Goal: Find specific page/section: Find specific page/section

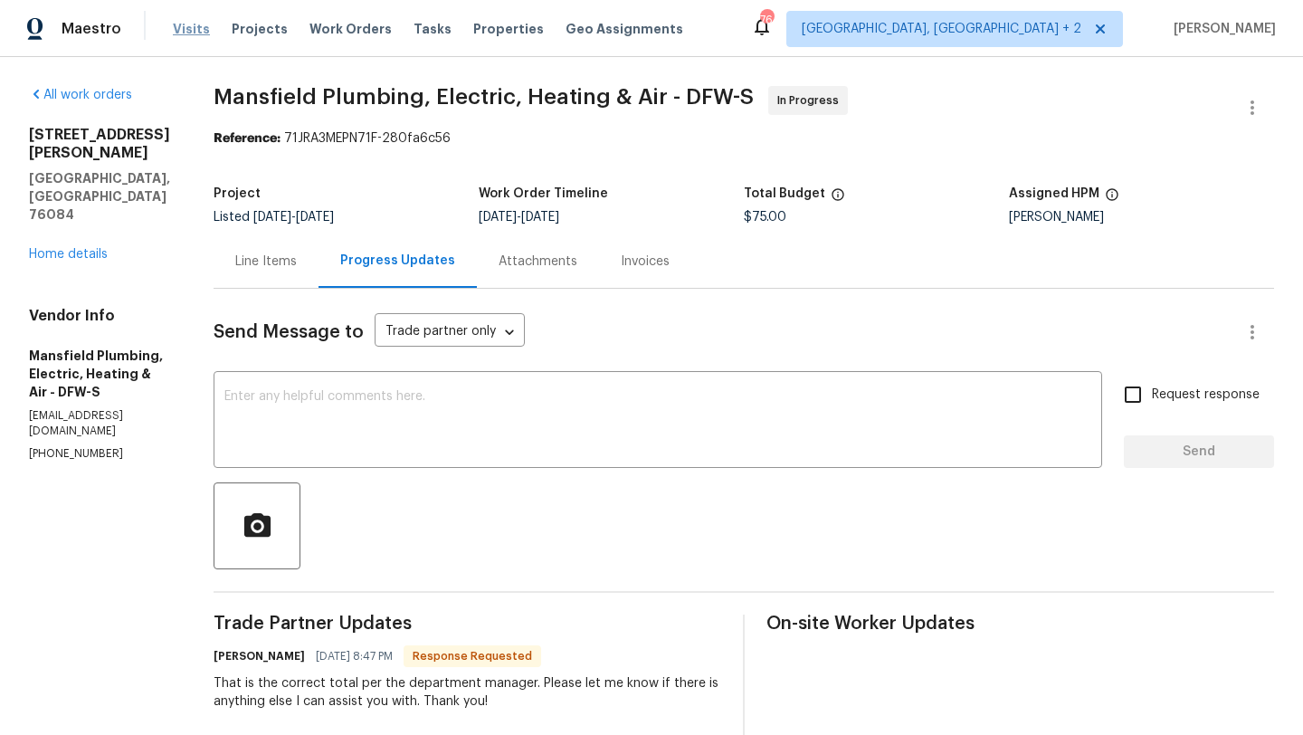
click at [192, 25] on span "Visits" at bounding box center [191, 29] width 37 height 18
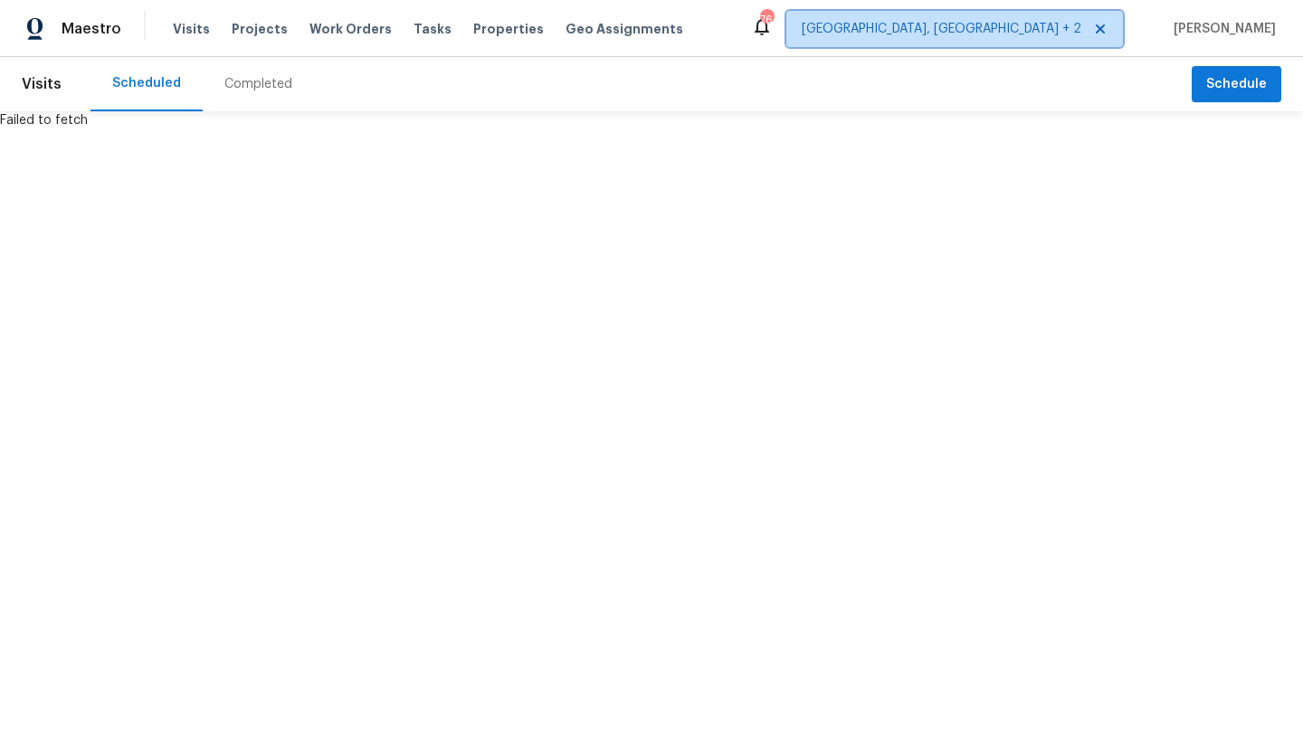
click at [1068, 22] on span "[GEOGRAPHIC_DATA], [GEOGRAPHIC_DATA] + 2" at bounding box center [942, 29] width 280 height 18
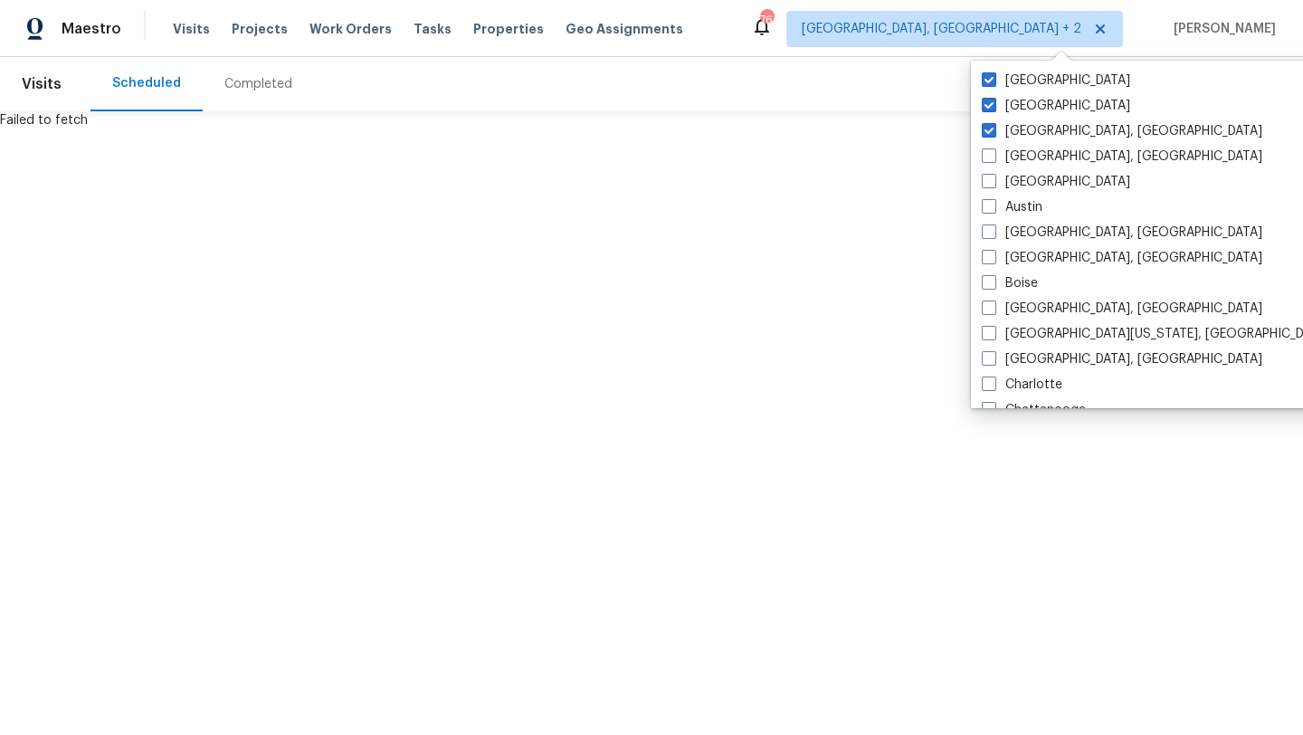
click at [821, 129] on html "Maestro Visits Projects Work Orders Tasks Properties Geo Assignments 76 Albuque…" at bounding box center [651, 64] width 1303 height 129
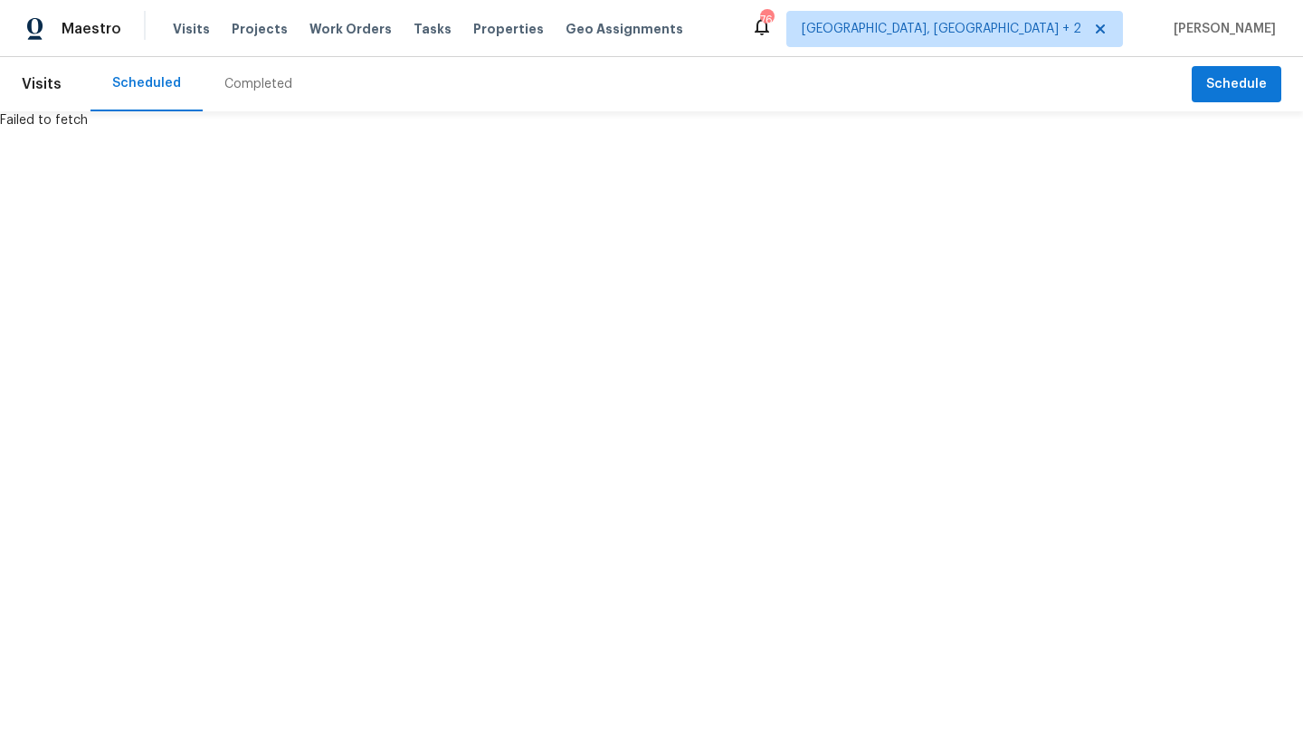
click at [33, 70] on span "Visits" at bounding box center [42, 84] width 40 height 40
click at [35, 82] on span "Visits" at bounding box center [42, 84] width 40 height 40
click at [791, 129] on html "Maestro Visits Projects Work Orders Tasks Properties Geo Assignments 76 Albuque…" at bounding box center [651, 64] width 1303 height 129
click at [56, 85] on span "Visits" at bounding box center [42, 84] width 40 height 40
click at [224, 77] on div "Completed" at bounding box center [258, 84] width 68 height 18
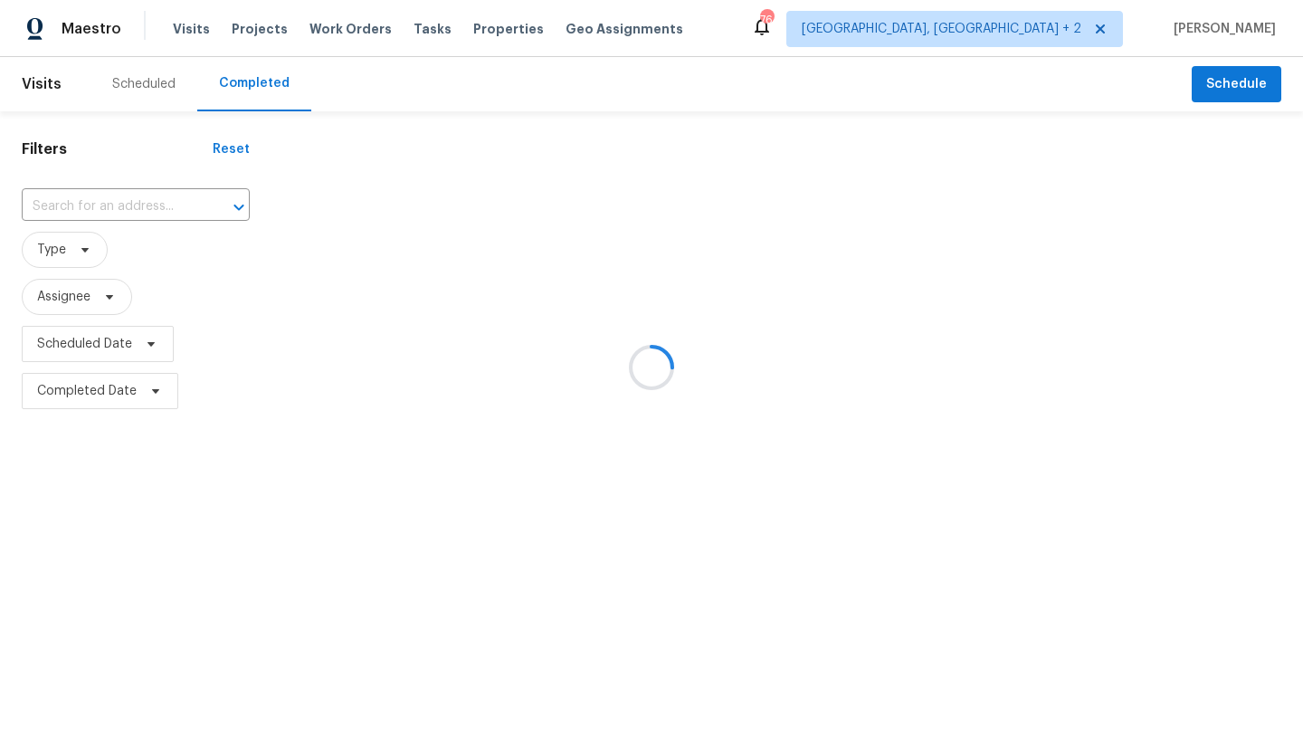
click at [63, 84] on div at bounding box center [651, 367] width 1303 height 735
click at [143, 201] on div at bounding box center [651, 367] width 1303 height 735
click at [135, 202] on input "text" at bounding box center [110, 207] width 177 height 28
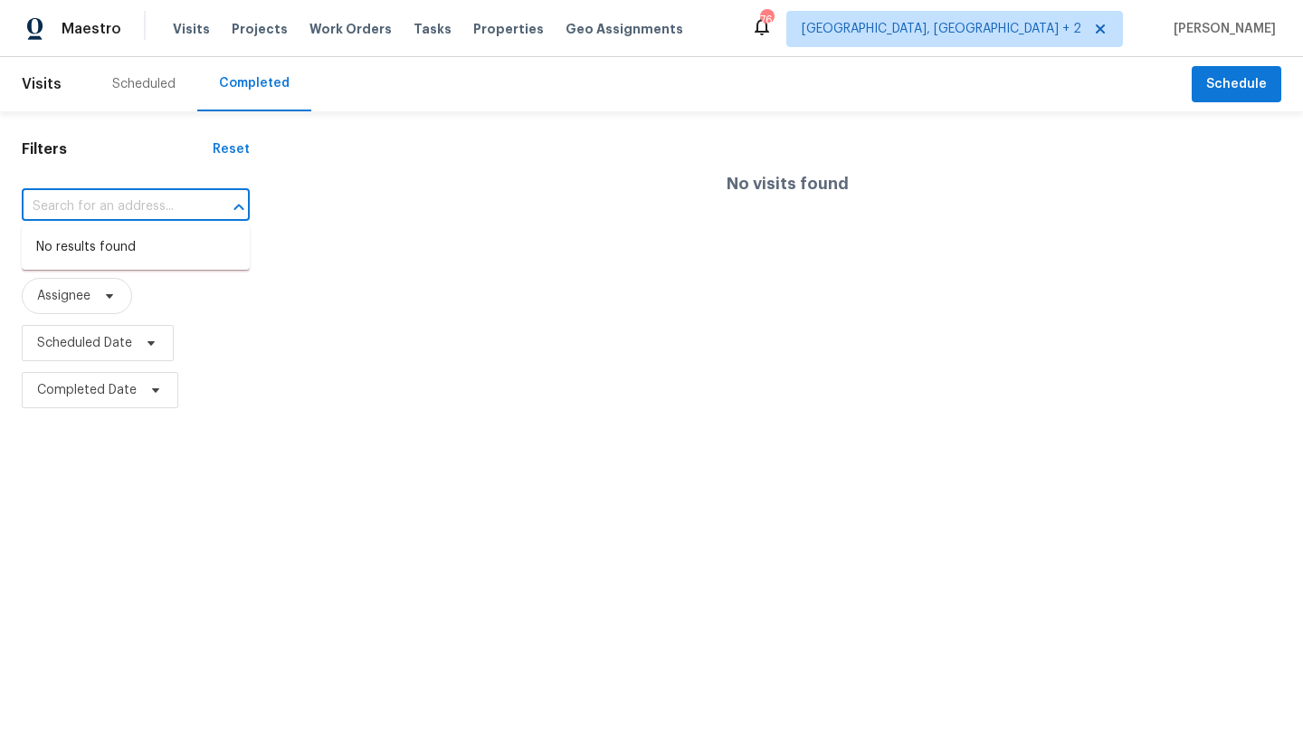
paste input "[STREET_ADDRESS]"
type input "[STREET_ADDRESS]"
click at [146, 88] on div "Scheduled" at bounding box center [143, 84] width 63 height 18
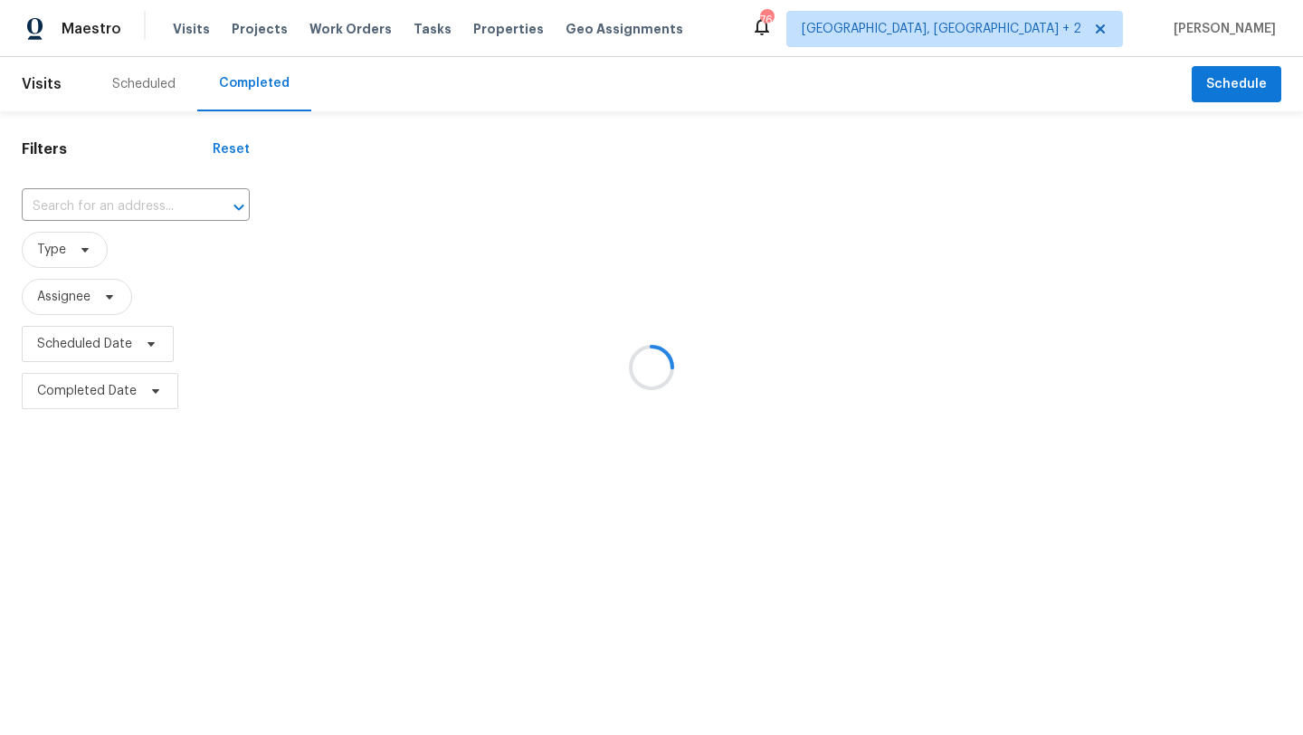
click at [983, 35] on div at bounding box center [651, 367] width 1303 height 735
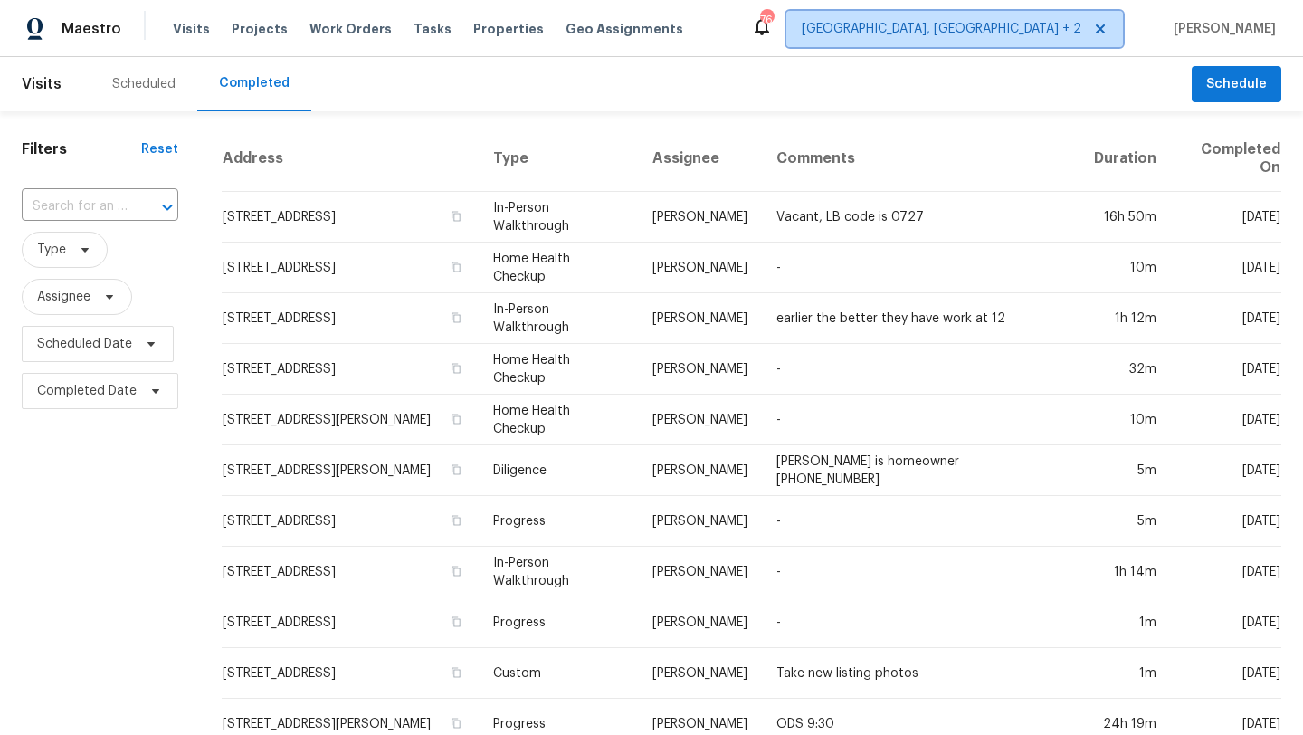
click at [1011, 32] on span "[GEOGRAPHIC_DATA], [GEOGRAPHIC_DATA] + 2" at bounding box center [942, 29] width 280 height 18
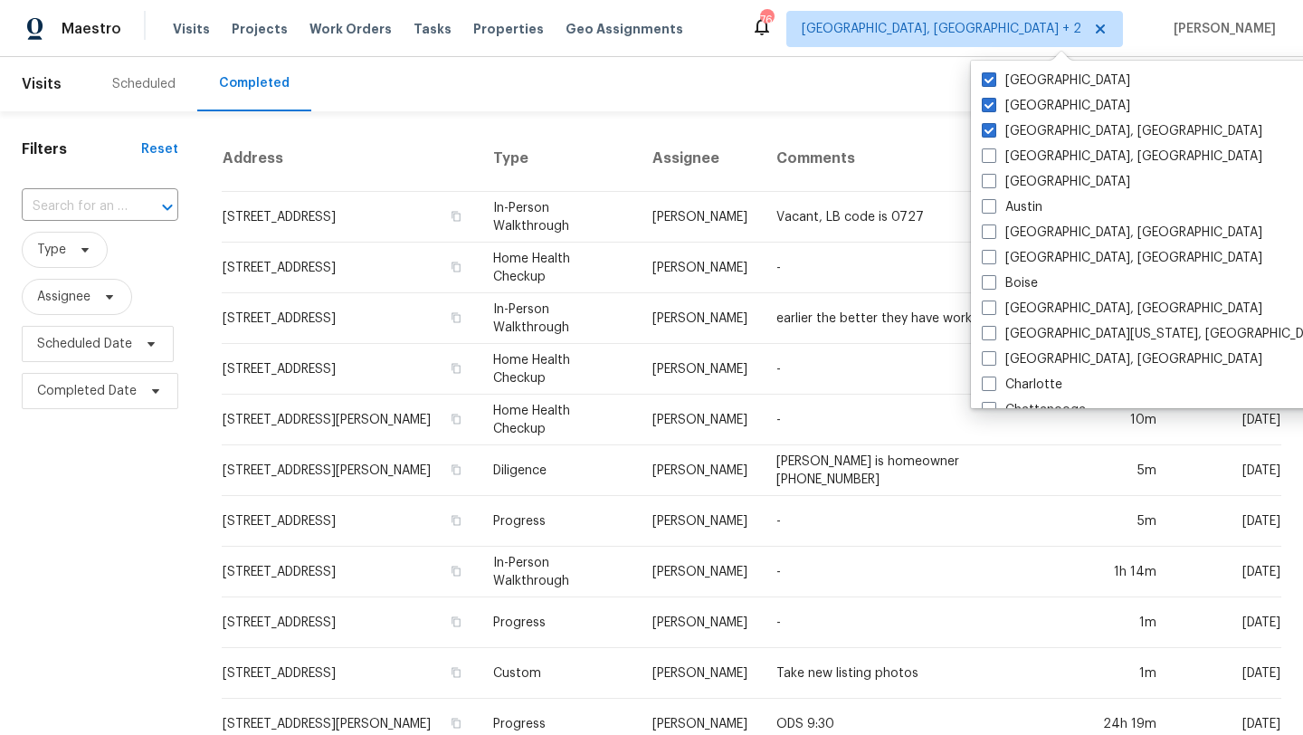
click at [504, 109] on div "Scheduled Completed" at bounding box center [640, 84] width 1101 height 54
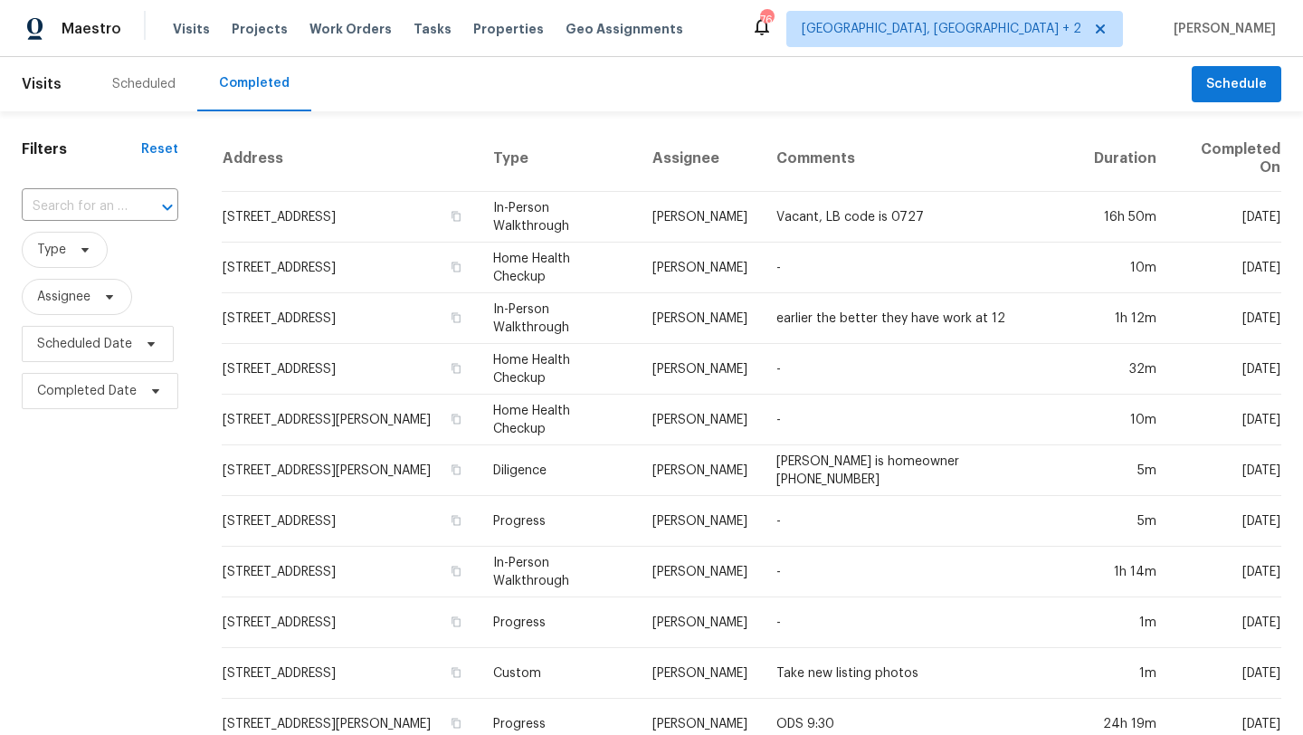
click at [54, 68] on span "Visits" at bounding box center [42, 84] width 40 height 40
click at [87, 202] on input "text" at bounding box center [75, 207] width 106 height 28
paste input "1202 52E Hwy"
type input "1202 52E Hwy"
click at [86, 262] on li "1202 52E Hwy, Portland, TN 37148" at bounding box center [99, 247] width 154 height 30
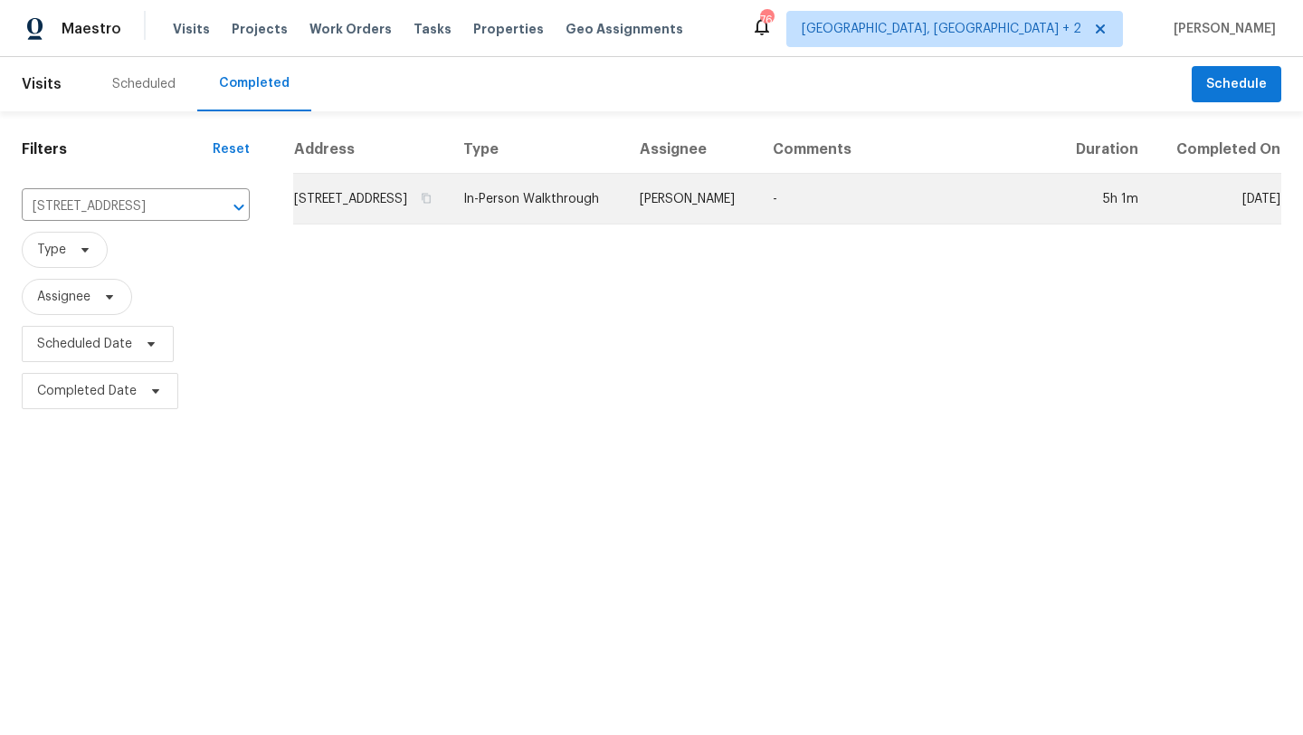
click at [625, 223] on td "In-Person Walkthrough" at bounding box center [537, 199] width 176 height 51
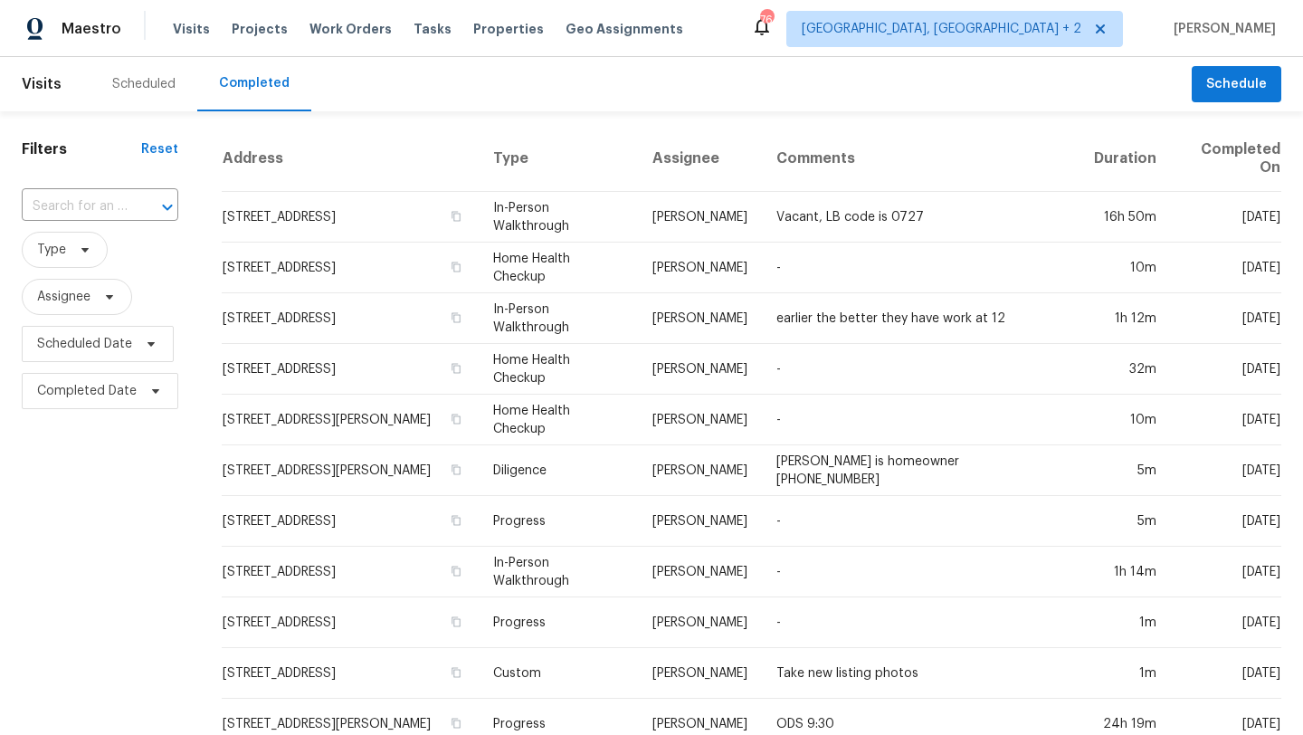
click at [124, 201] on input "text" at bounding box center [75, 207] width 106 height 28
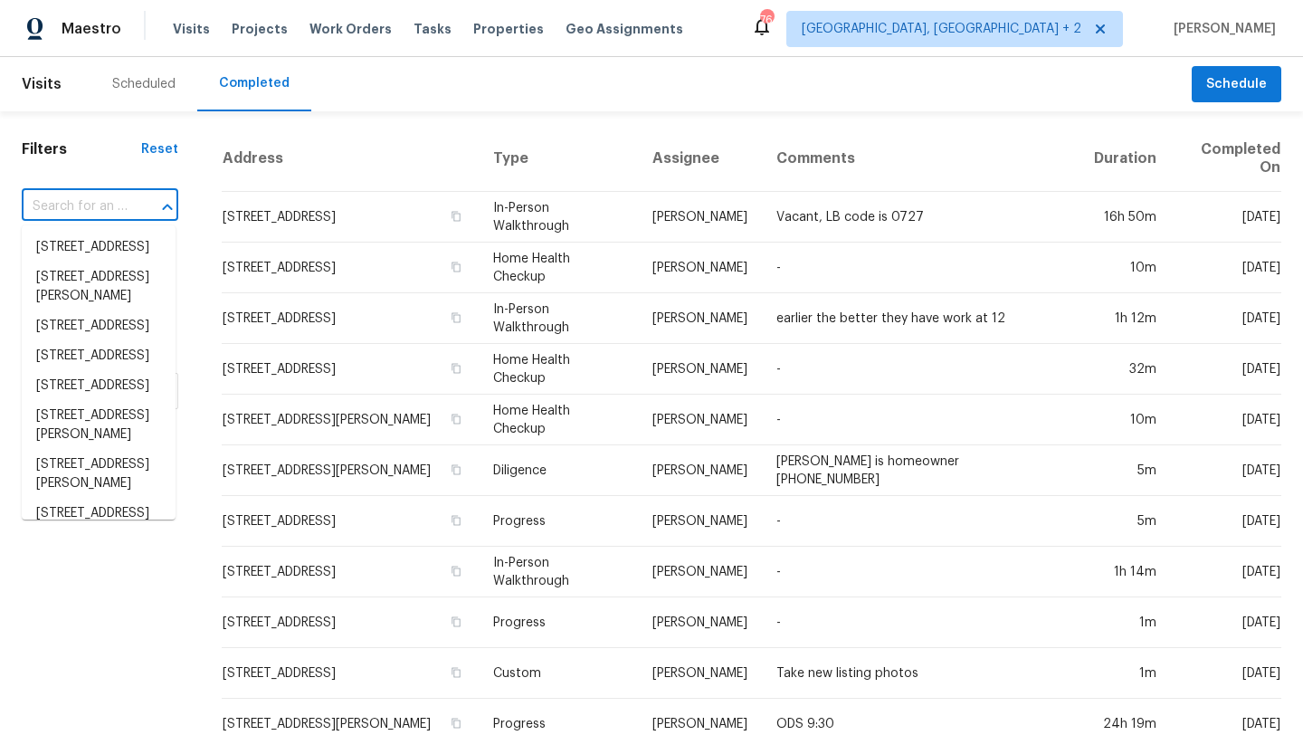
paste input "[STREET_ADDRESS]"
type input "[STREET_ADDRESS]"
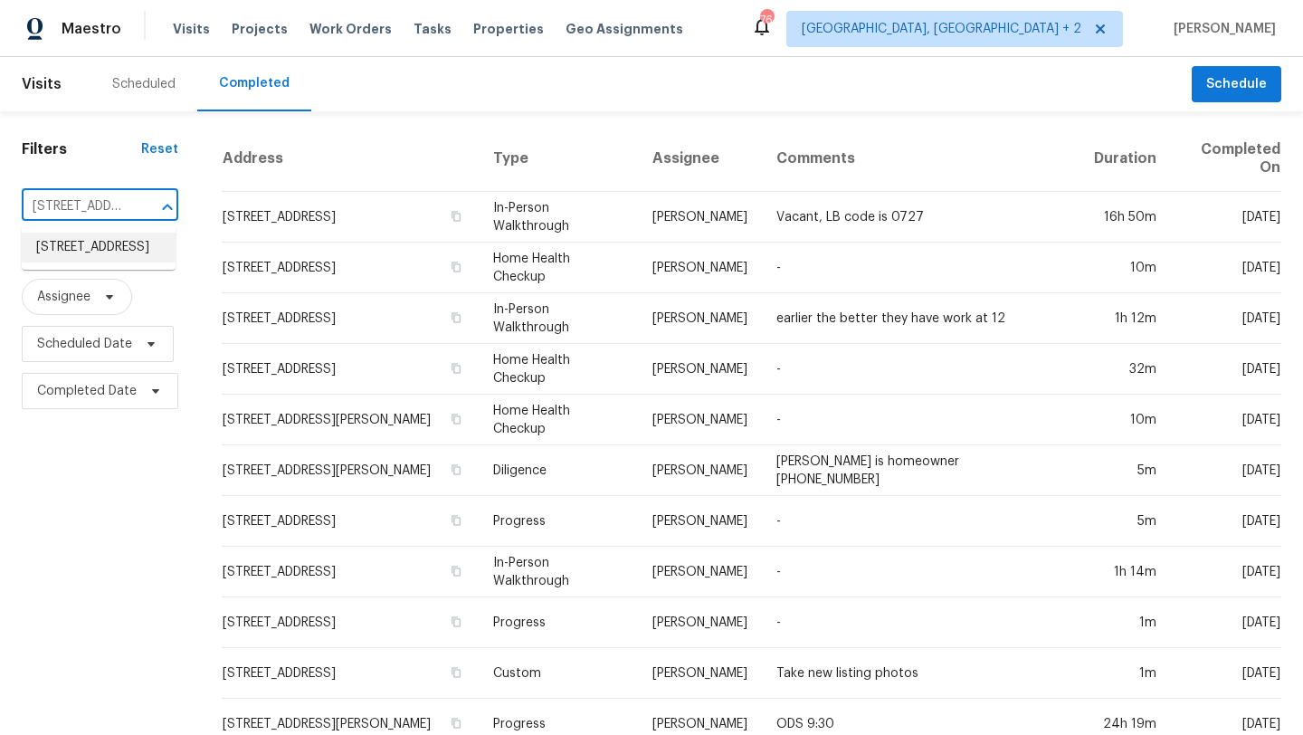
click at [96, 254] on li "[STREET_ADDRESS]" at bounding box center [99, 247] width 154 height 30
click at [91, 209] on input "text" at bounding box center [75, 207] width 106 height 28
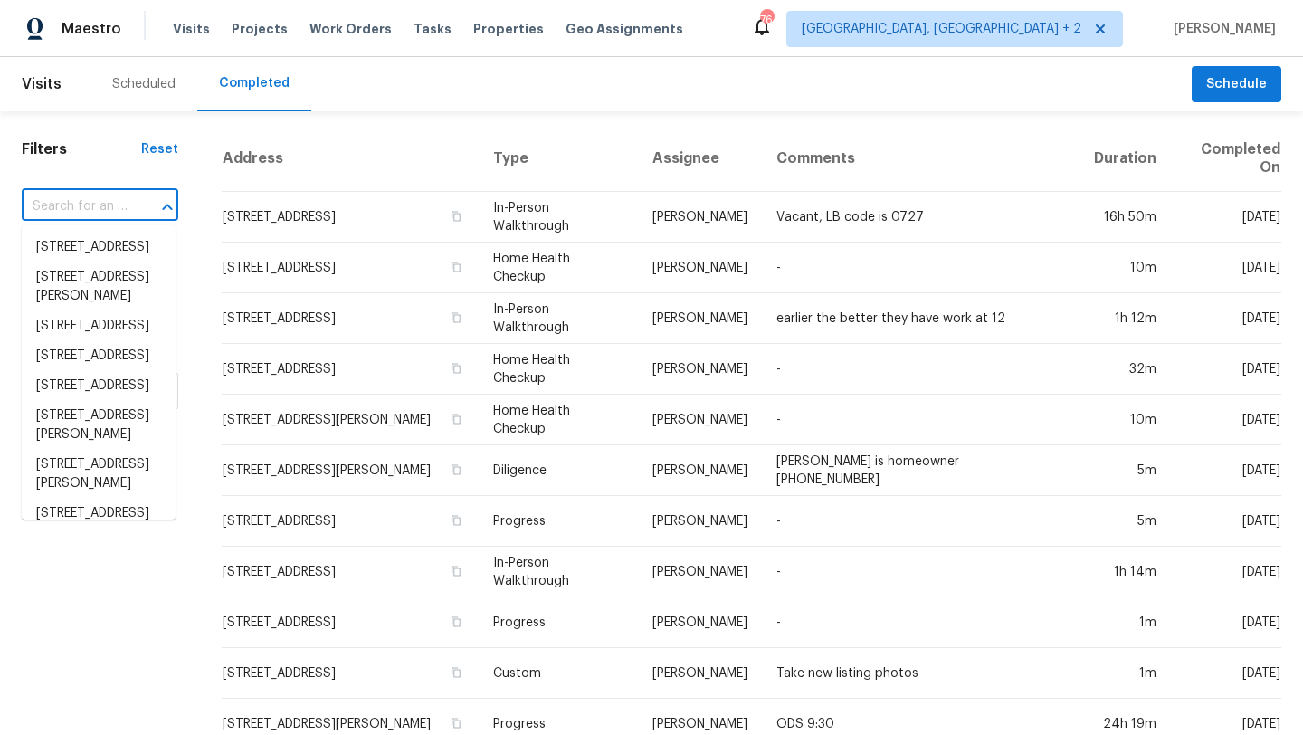
paste input "[STREET_ADDRESS]"
type input "[STREET_ADDRESS]"
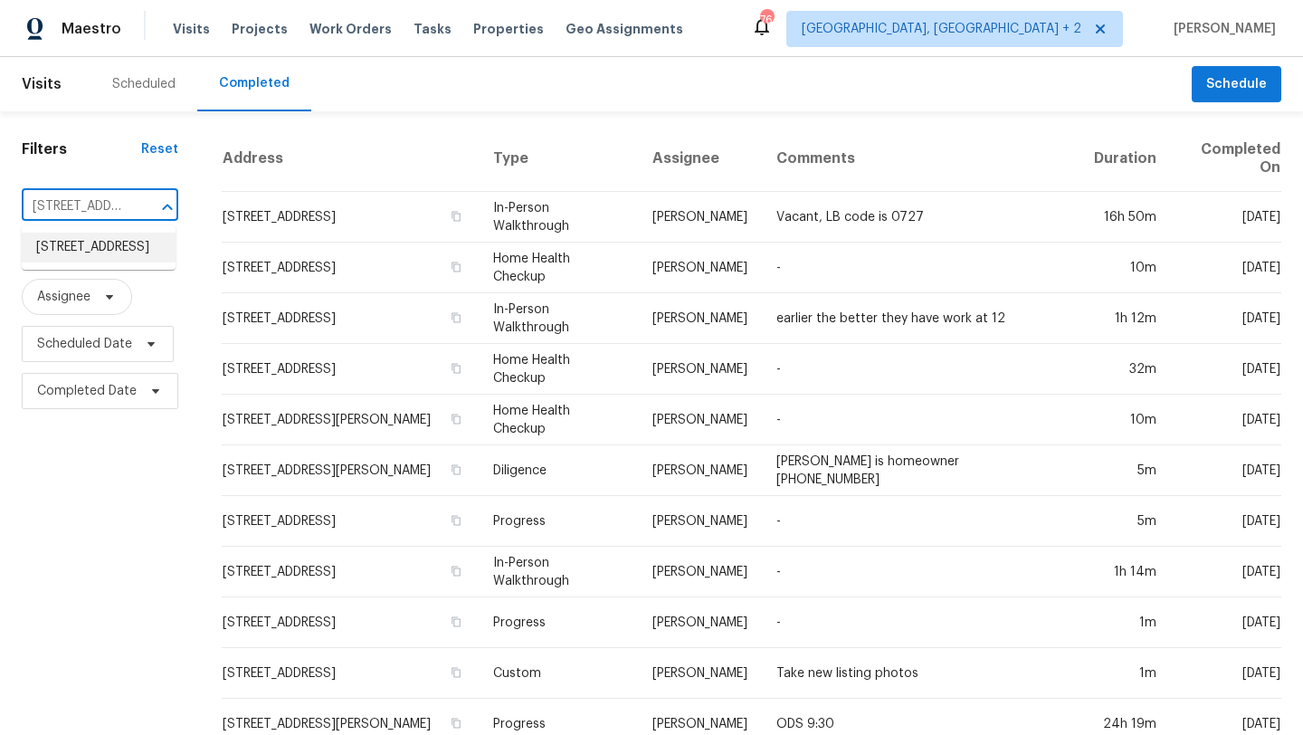
click at [88, 253] on li "[STREET_ADDRESS]" at bounding box center [99, 247] width 154 height 30
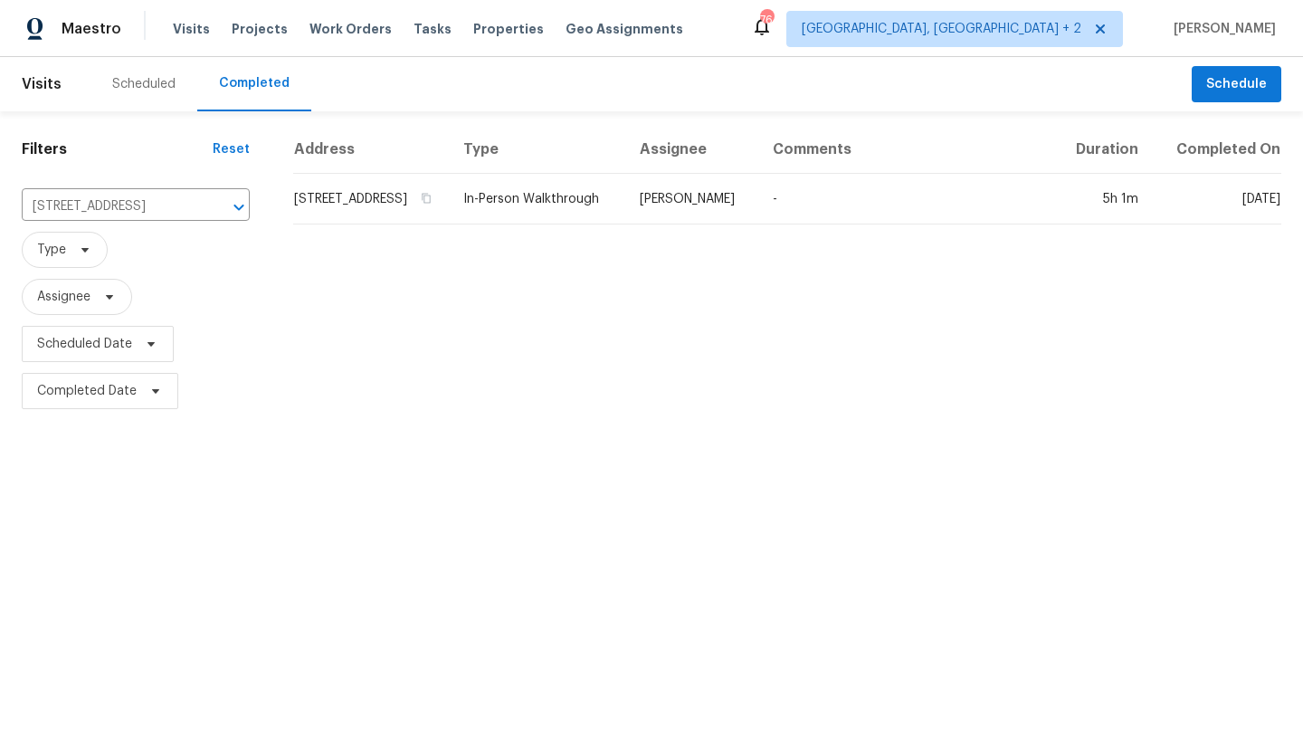
click at [578, 297] on div "Address Type Assignee Comments Duration Completed On [STREET_ADDRESS] In-Person…" at bounding box center [786, 270] width 1031 height 289
click at [1068, 359] on div "Address Type Assignee Comments Duration Completed On [STREET_ADDRESS] In-Person…" at bounding box center [786, 270] width 1031 height 289
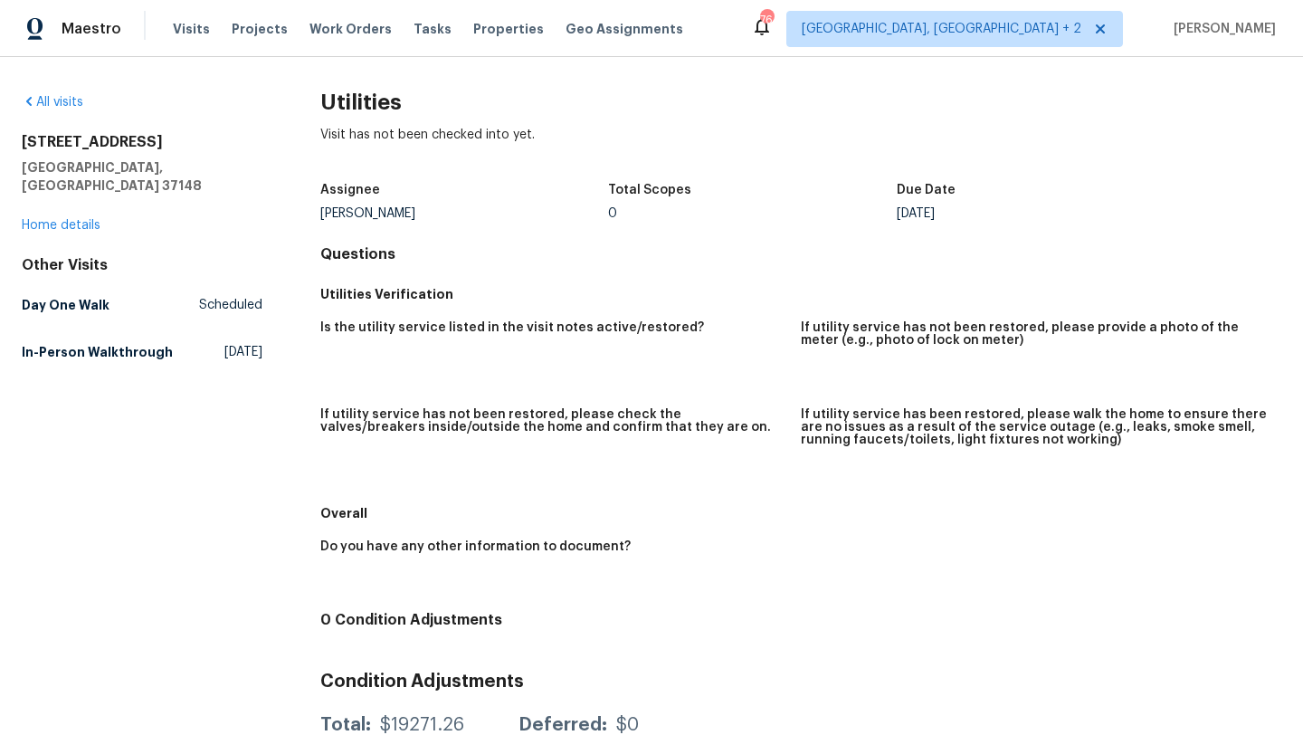
click at [801, 382] on figure "If utility service has not been restored, please provide a photo of the meter (…" at bounding box center [1041, 353] width 480 height 65
